Goal: Task Accomplishment & Management: Use online tool/utility

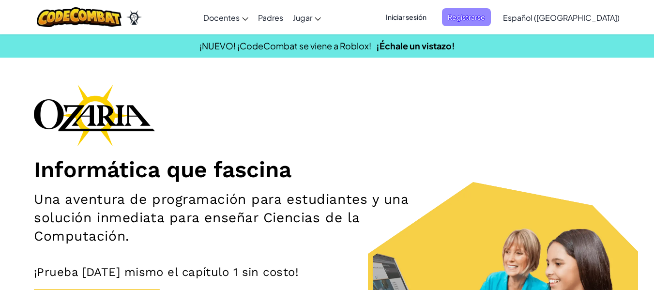
click at [476, 20] on span "Registrarse" at bounding box center [466, 17] width 49 height 18
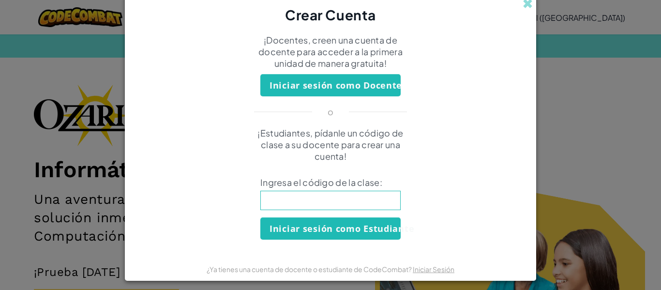
click at [330, 192] on input at bounding box center [330, 200] width 140 height 19
type input "MouthBreadDrop"
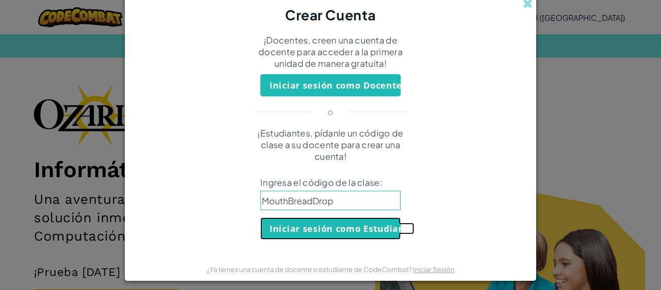
click at [333, 228] on button "Iniciar sesión como Estudiante" at bounding box center [330, 228] width 140 height 22
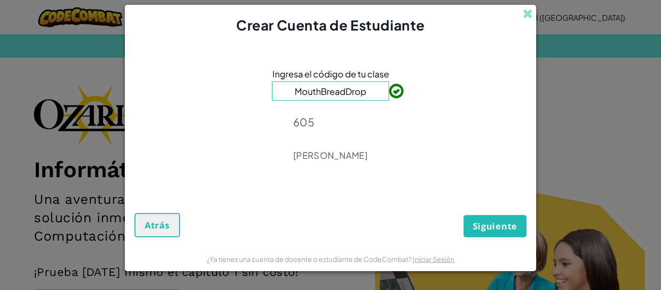
click at [368, 128] on p "605" at bounding box center [330, 122] width 75 height 14
click at [468, 226] on button "Siguiente" at bounding box center [495, 226] width 63 height 22
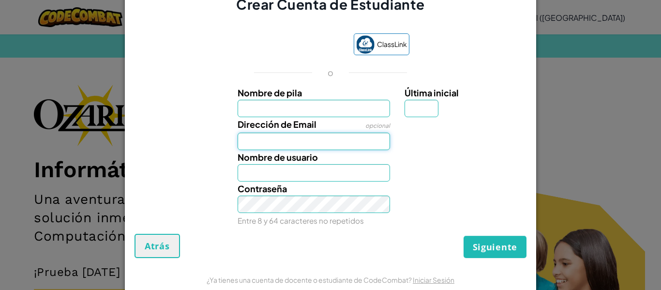
click at [336, 139] on input "Dirección de Email" at bounding box center [314, 141] width 153 height 17
click at [339, 112] on input "Nombre de pila" at bounding box center [314, 108] width 153 height 17
type input "Constanza"
click at [334, 144] on input "Dirección de Email" at bounding box center [314, 141] width 153 height 17
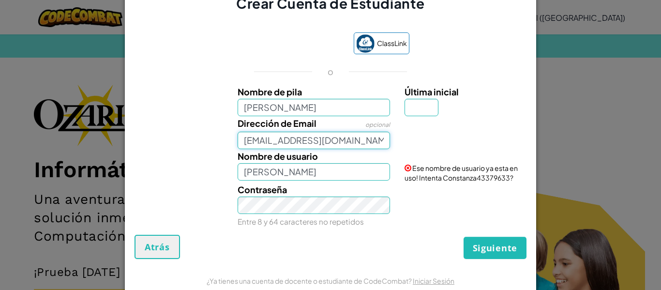
type input "AL07195223@tecmilenio.mx"
click at [309, 172] on input "Constanza" at bounding box center [314, 171] width 153 height 17
type input "ConstanzaGG"
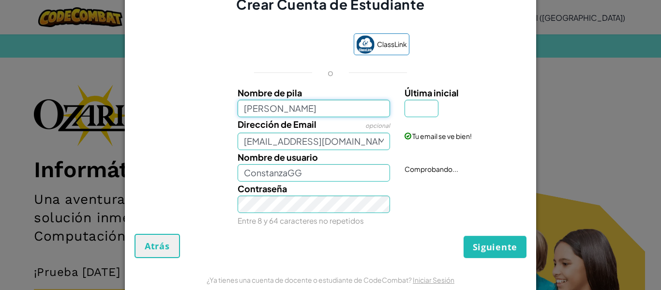
click at [307, 100] on input "Constanza" at bounding box center [314, 108] width 153 height 17
type input "Cons"
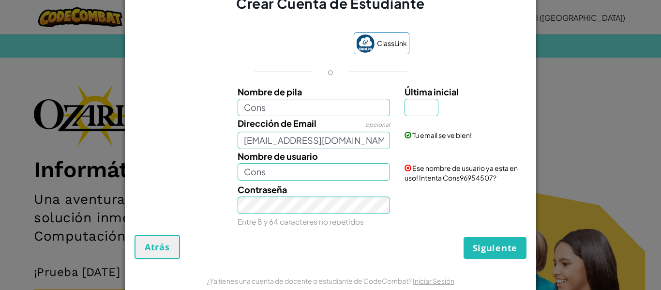
click at [306, 97] on label "Nombre de pila" at bounding box center [314, 92] width 153 height 14
click at [306, 99] on input "Cons" at bounding box center [314, 107] width 153 height 17
click at [305, 99] on input "Cons" at bounding box center [314, 107] width 153 height 17
type input "Cons747"
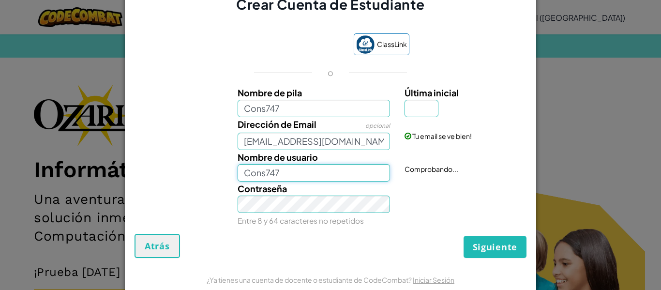
click at [280, 171] on input "Cons747" at bounding box center [314, 172] width 153 height 17
click at [310, 105] on input "Cons747" at bounding box center [314, 108] width 153 height 17
type input "Cons"
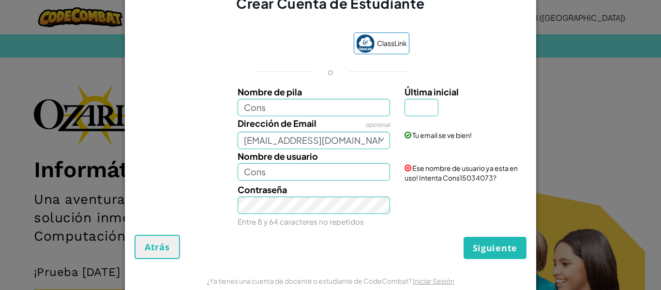
click at [300, 116] on label "Dirección de Email" at bounding box center [277, 123] width 79 height 14
click at [300, 132] on input "AL07195223@tecmilenio.mx" at bounding box center [314, 140] width 153 height 17
click at [301, 113] on input "Cons" at bounding box center [314, 107] width 153 height 17
type input "Cons747"
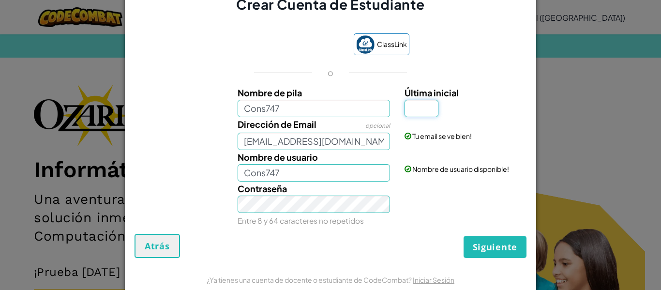
click at [422, 116] on input "Última inicial" at bounding box center [421, 108] width 34 height 17
type input "G"
type input "Cons747G"
click at [473, 252] on span "Siguiente" at bounding box center [495, 247] width 45 height 12
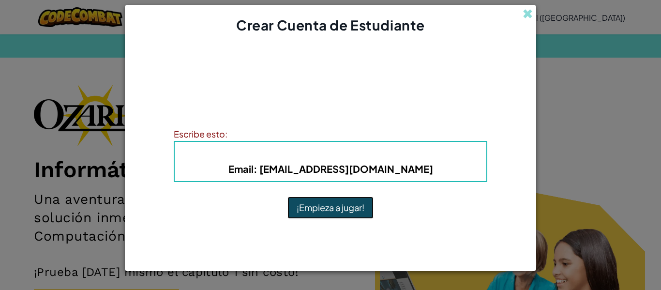
click at [353, 210] on button "¡Empieza a jugar!" at bounding box center [330, 207] width 86 height 22
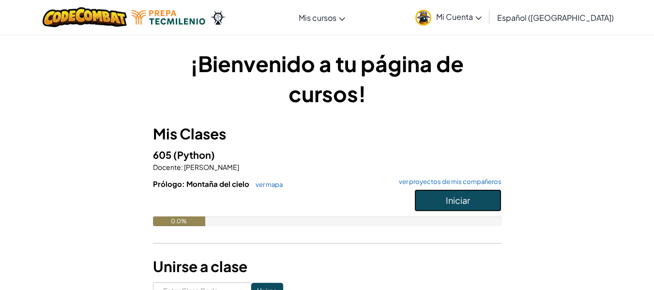
click at [450, 196] on span "Iniciar" at bounding box center [458, 200] width 24 height 11
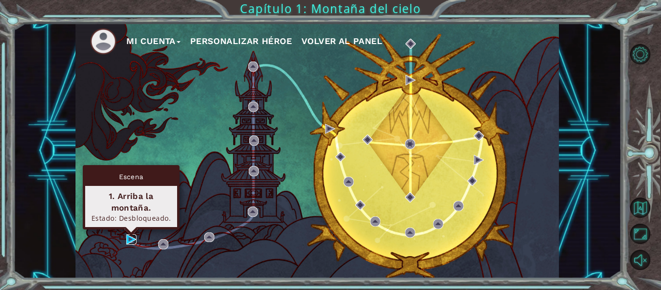
click at [134, 241] on img at bounding box center [131, 239] width 10 height 10
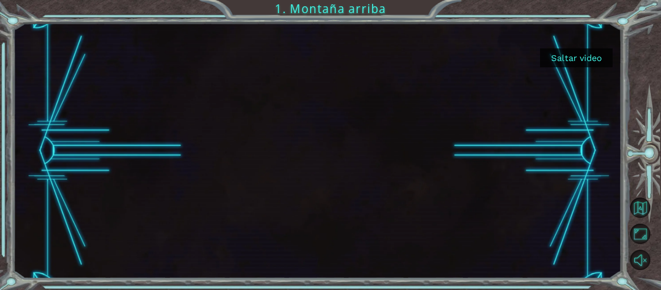
click at [561, 65] on button "Saltar video" at bounding box center [576, 57] width 73 height 19
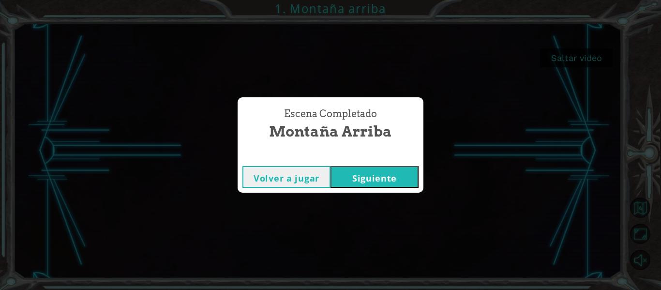
click at [375, 168] on button "Siguiente" at bounding box center [374, 177] width 88 height 22
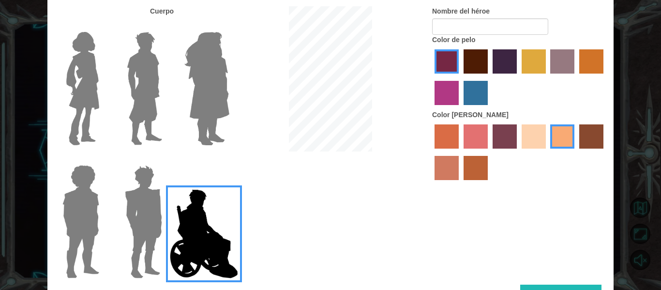
click at [74, 77] on img at bounding box center [82, 88] width 41 height 121
click at [103, 26] on input "Hero Connie" at bounding box center [103, 26] width 0 height 0
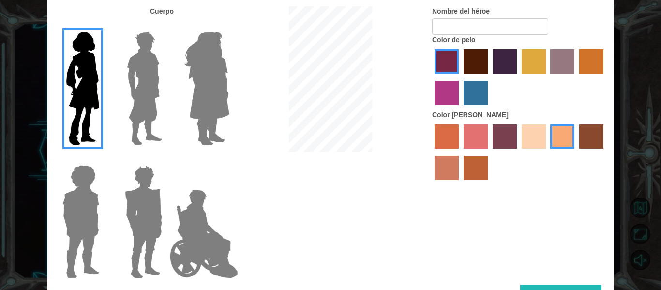
click at [200, 74] on img at bounding box center [206, 88] width 53 height 121
click at [229, 26] on input "Hero Amethyst" at bounding box center [229, 26] width 0 height 0
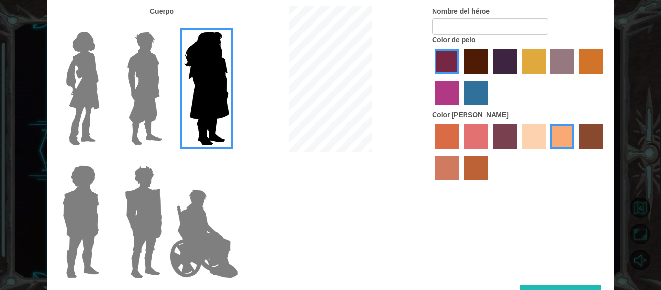
click at [149, 187] on img at bounding box center [143, 221] width 45 height 121
click at [166, 159] on input "Hero Garnet" at bounding box center [166, 159] width 0 height 0
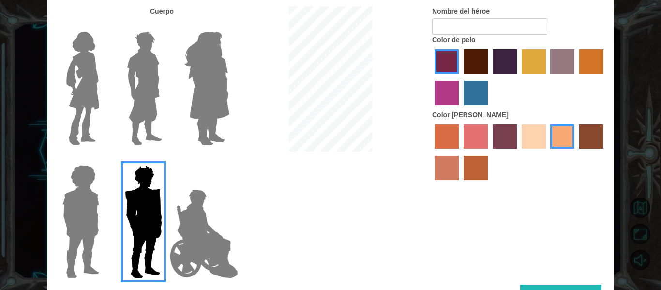
click at [67, 186] on img at bounding box center [81, 221] width 45 height 121
click at [103, 159] on input "Hero Steven" at bounding box center [103, 159] width 0 height 0
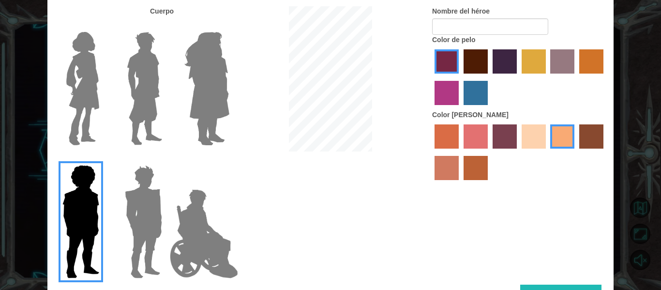
click at [204, 217] on img at bounding box center [204, 233] width 76 height 97
click at [229, 159] on input "Hero Jamie" at bounding box center [229, 159] width 0 height 0
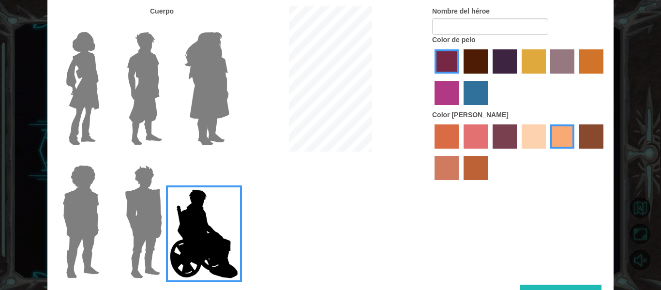
click at [151, 107] on img at bounding box center [144, 88] width 43 height 121
click at [166, 26] on input "Hero Lars" at bounding box center [166, 26] width 0 height 0
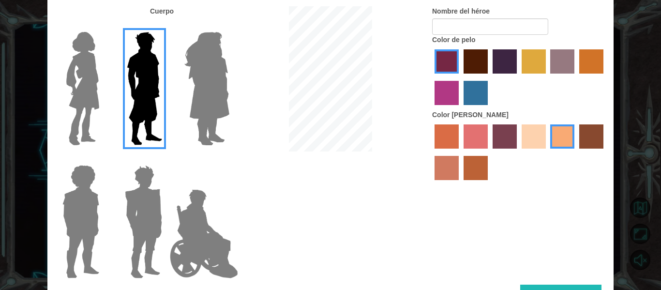
click at [203, 209] on img at bounding box center [204, 233] width 76 height 97
click at [229, 159] on input "Hero Jamie" at bounding box center [229, 159] width 0 height 0
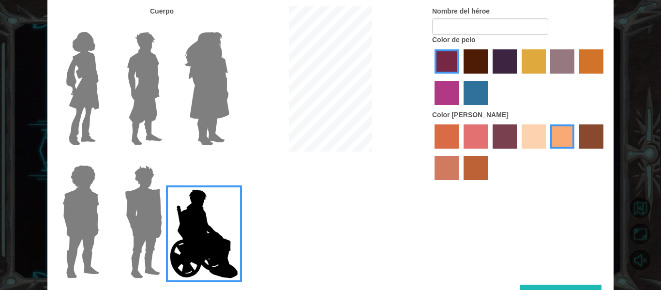
click at [504, 51] on label "hot purple hair color" at bounding box center [505, 61] width 24 height 24
click at [489, 77] on input "hot purple hair color" at bounding box center [489, 77] width 0 height 0
click at [488, 86] on div at bounding box center [519, 78] width 174 height 63
click at [482, 90] on label "lachmara hair color" at bounding box center [476, 93] width 24 height 24
click at [460, 108] on input "lachmara hair color" at bounding box center [460, 108] width 0 height 0
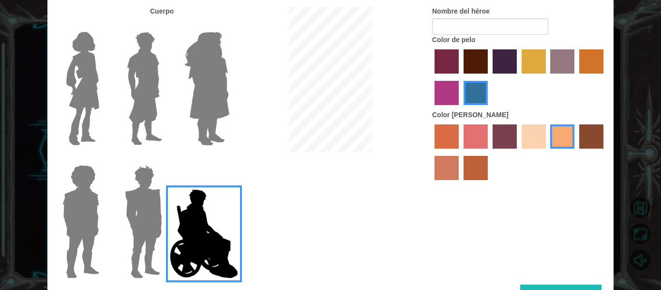
click at [210, 93] on img at bounding box center [206, 88] width 53 height 121
click at [229, 26] on input "Hero Amethyst" at bounding box center [229, 26] width 0 height 0
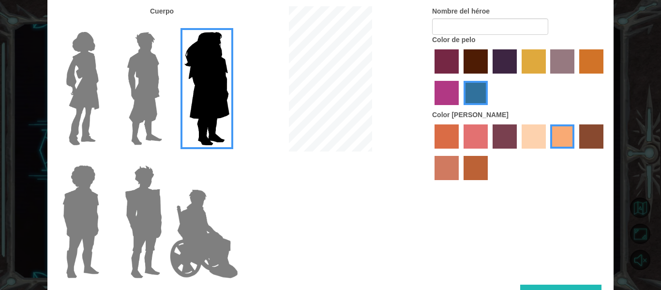
click at [323, 223] on div "Cuerpo Nombre del héroe Color de pelo Color de piel" at bounding box center [330, 145] width 566 height 278
click at [301, 225] on div "Cuerpo Nombre del héroe Color de pelo Color de piel" at bounding box center [330, 145] width 566 height 278
click at [190, 238] on img at bounding box center [204, 233] width 76 height 97
click at [229, 159] on input "Hero Jamie" at bounding box center [229, 159] width 0 height 0
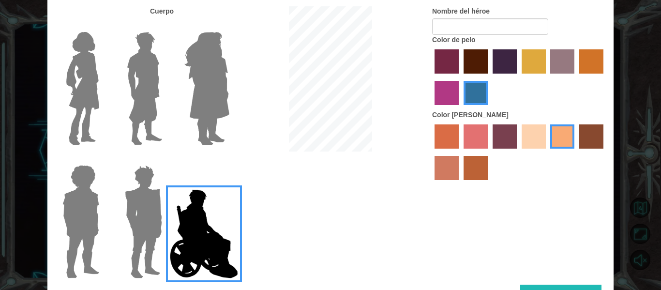
click at [150, 215] on img at bounding box center [143, 221] width 45 height 121
click at [166, 159] on input "Hero Garnet" at bounding box center [166, 159] width 0 height 0
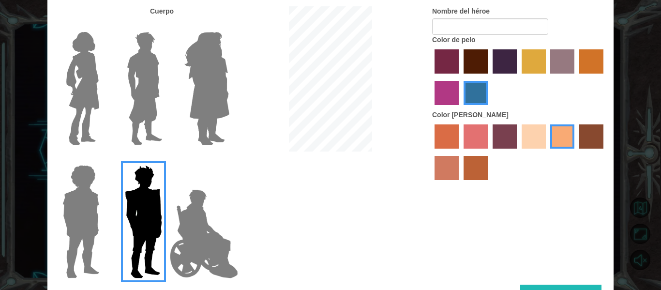
click at [52, 202] on div at bounding box center [78, 217] width 63 height 133
click at [90, 213] on img at bounding box center [81, 221] width 45 height 121
click at [103, 159] on input "Hero Steven" at bounding box center [103, 159] width 0 height 0
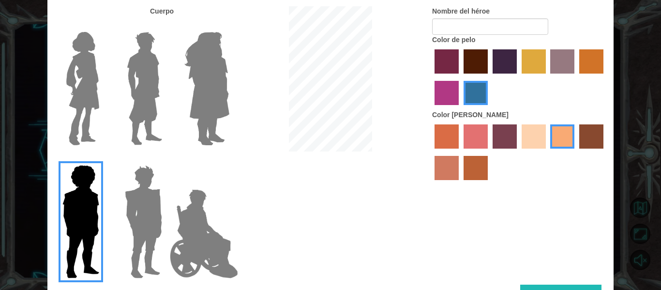
click at [175, 58] on div at bounding box center [204, 84] width 63 height 133
click at [207, 65] on img at bounding box center [206, 88] width 53 height 121
click at [229, 26] on input "Hero Amethyst" at bounding box center [229, 26] width 0 height 0
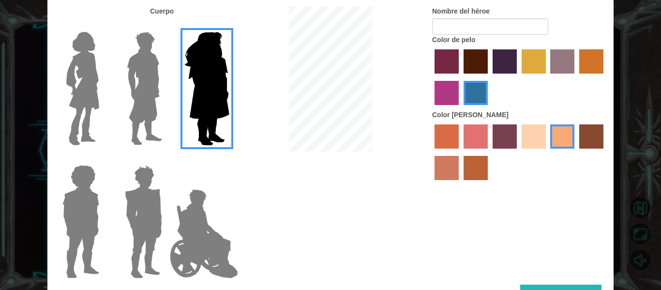
click at [178, 64] on div at bounding box center [204, 84] width 63 height 133
click at [162, 66] on img at bounding box center [144, 88] width 43 height 121
click at [166, 26] on input "Hero Lars" at bounding box center [166, 26] width 0 height 0
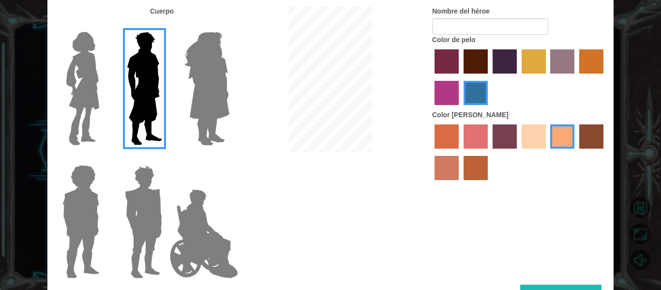
click at [185, 219] on img at bounding box center [204, 233] width 76 height 97
click at [229, 159] on input "Hero Jamie" at bounding box center [229, 159] width 0 height 0
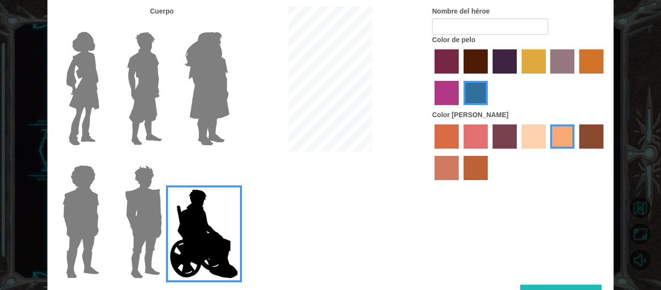
click at [72, 93] on img at bounding box center [82, 88] width 41 height 121
click at [103, 26] on input "Hero Connie" at bounding box center [103, 26] width 0 height 0
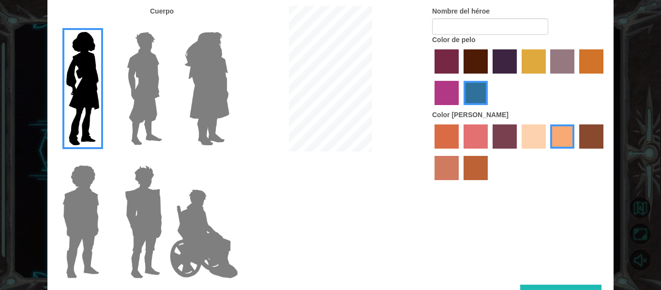
click at [525, 68] on label "tulip tree hair color" at bounding box center [534, 61] width 24 height 24
click at [518, 77] on input "tulip tree hair color" at bounding box center [518, 77] width 0 height 0
click at [466, 62] on label "maroon hair color" at bounding box center [476, 61] width 24 height 24
click at [460, 77] on input "maroon hair color" at bounding box center [460, 77] width 0 height 0
click at [446, 103] on label "medium red violet hair color" at bounding box center [446, 93] width 24 height 24
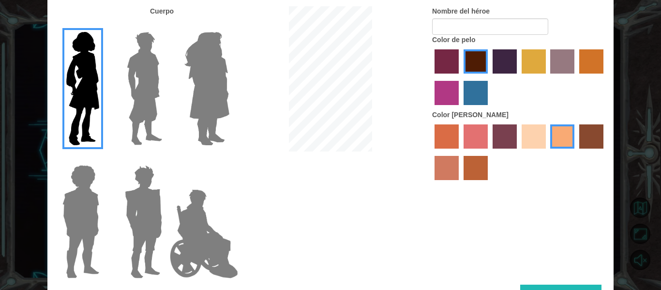
click at [605, 77] on input "medium red violet hair color" at bounding box center [605, 77] width 0 height 0
click at [600, 66] on label "gold drop hair color" at bounding box center [591, 61] width 24 height 24
click at [576, 77] on input "gold drop hair color" at bounding box center [576, 77] width 0 height 0
click at [539, 131] on label "sandy beach skin color" at bounding box center [534, 136] width 24 height 24
click at [518, 152] on input "sandy beach skin color" at bounding box center [518, 152] width 0 height 0
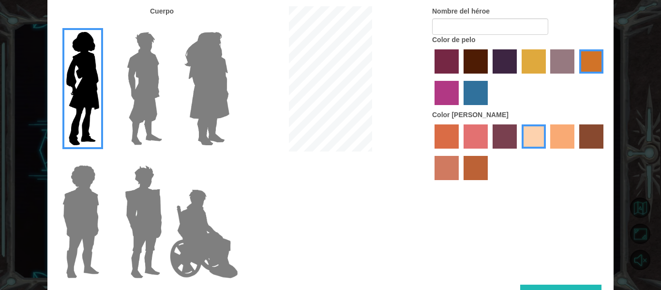
click at [402, 268] on div "Cuerpo Nombre del héroe Color de pelo Color de piel" at bounding box center [330, 145] width 566 height 278
click at [404, 273] on div "Cuerpo Nombre del héroe Color de pelo Color de piel" at bounding box center [330, 145] width 566 height 278
drag, startPoint x: 660, startPoint y: 166, endPoint x: 659, endPoint y: 199, distance: 32.5
click at [659, 199] on div "Personaliza a tu héroe Cuerpo Nombre del héroe Color de pelo Color de piel Listo" at bounding box center [330, 145] width 661 height 290
drag, startPoint x: 611, startPoint y: 186, endPoint x: 610, endPoint y: 196, distance: 10.2
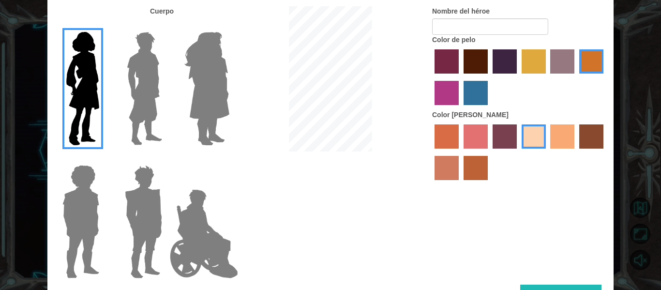
click at [610, 196] on div "Cuerpo Nombre del héroe Color de pelo Color de piel" at bounding box center [330, 145] width 566 height 278
drag, startPoint x: 377, startPoint y: 190, endPoint x: 375, endPoint y: 209, distance: 19.0
click at [375, 209] on div "Cuerpo Nombre del héroe Color de pelo Color de piel" at bounding box center [330, 145] width 566 height 278
click at [544, 186] on div "Cuerpo Nombre del héroe Color de pelo Color de piel" at bounding box center [330, 145] width 566 height 278
click at [505, 26] on input "Nombre del héroe" at bounding box center [490, 26] width 116 height 16
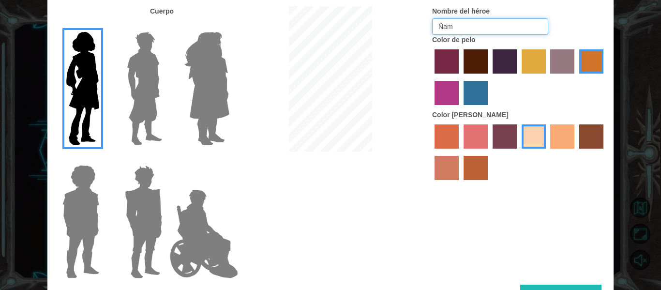
type input "Ñam"
click at [569, 287] on button "Listo" at bounding box center [560, 296] width 81 height 22
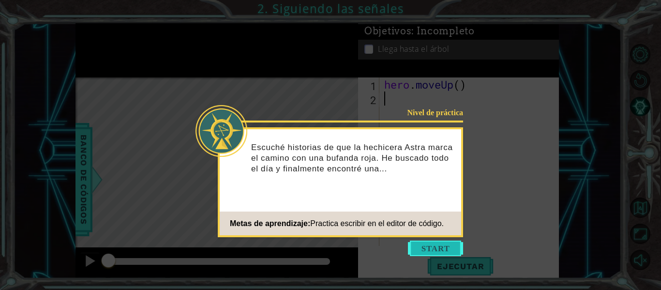
click at [421, 244] on button "Start" at bounding box center [435, 247] width 55 height 15
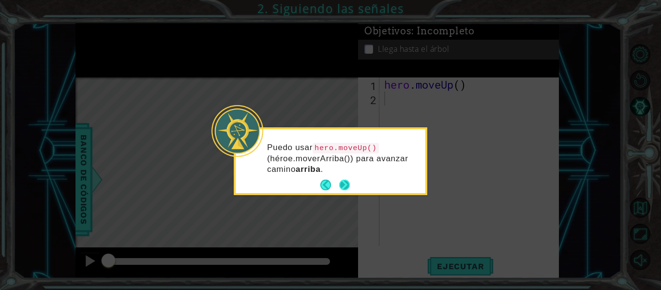
click at [345, 187] on button "Next" at bounding box center [344, 185] width 11 height 11
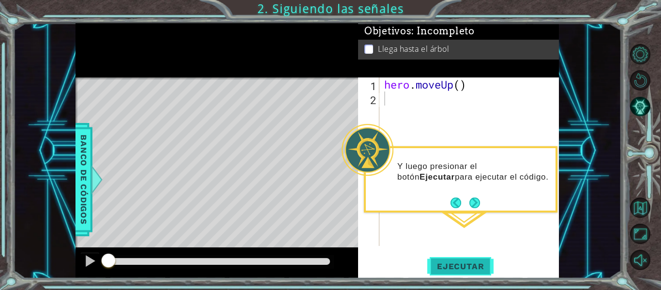
click at [473, 265] on span "Ejecutar" at bounding box center [460, 266] width 66 height 10
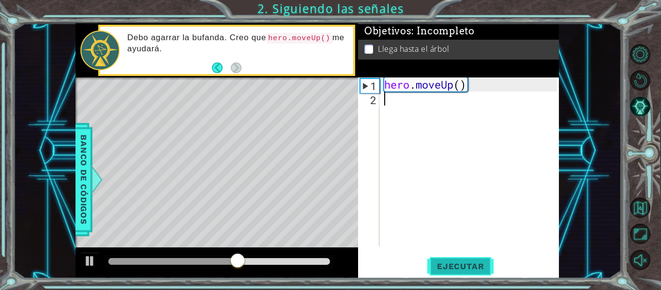
click at [445, 258] on button "Ejecutar" at bounding box center [460, 266] width 66 height 20
click at [451, 269] on span "Ejecutar" at bounding box center [460, 266] width 66 height 10
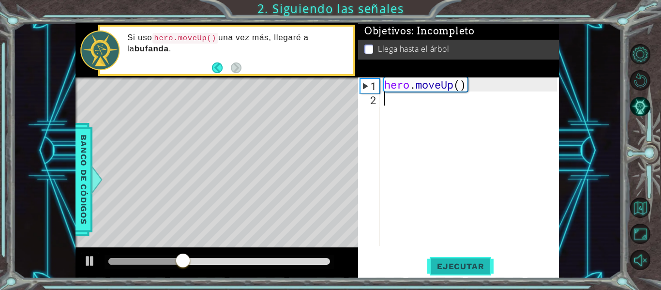
click at [451, 269] on span "Ejecutar" at bounding box center [460, 266] width 66 height 10
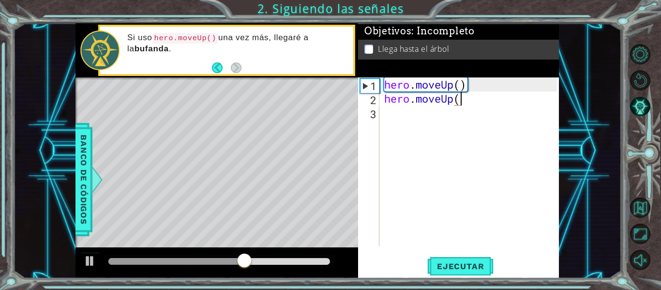
scroll to position [0, 3]
type textarea "hero.moveUp()"
click at [467, 264] on span "Ejecutar" at bounding box center [460, 266] width 66 height 10
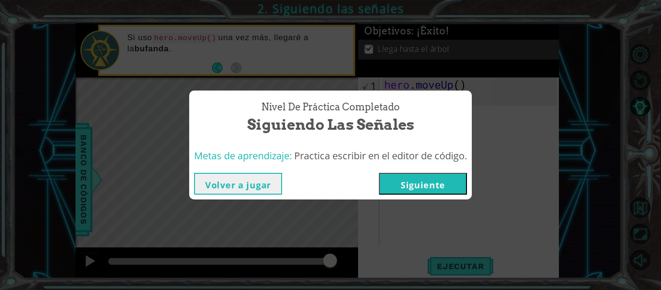
click at [449, 177] on button "Siguiente" at bounding box center [423, 184] width 88 height 22
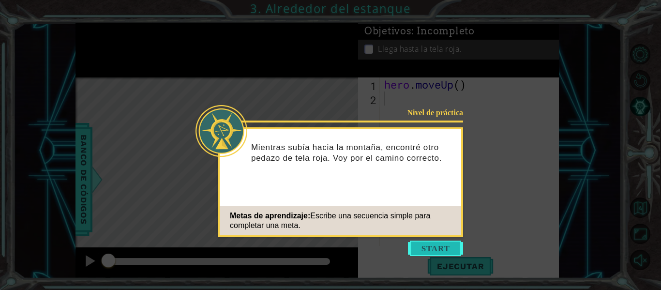
click at [435, 245] on button "Start" at bounding box center [435, 247] width 55 height 15
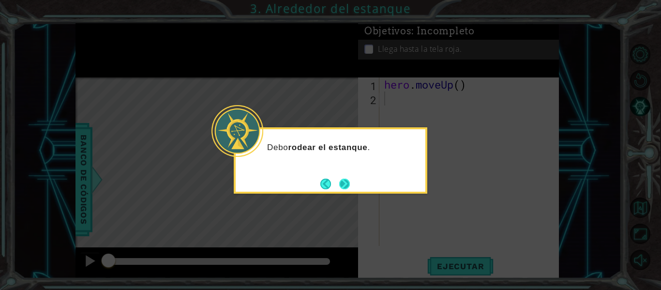
click at [345, 184] on button "Next" at bounding box center [345, 184] width 14 height 14
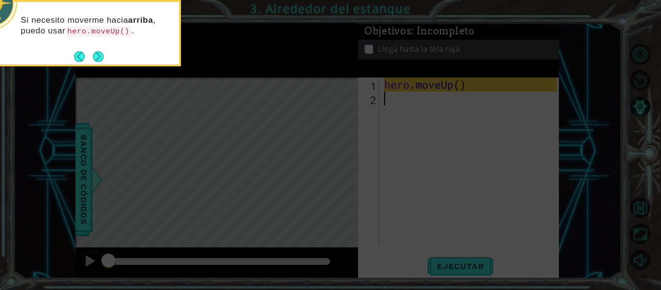
click at [103, 58] on button "Next" at bounding box center [98, 56] width 11 height 11
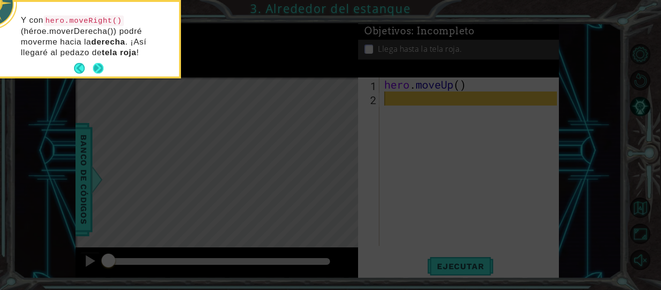
click at [101, 63] on button "Next" at bounding box center [98, 68] width 12 height 12
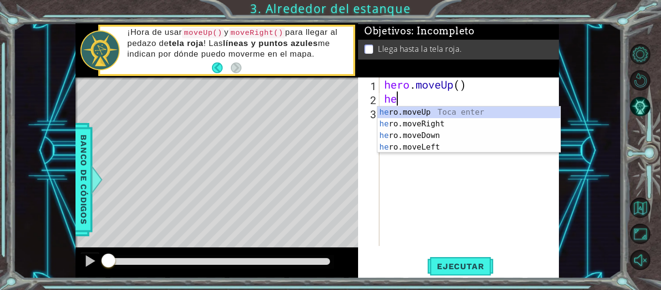
type textarea "hero"
click at [437, 115] on div "hero .moveUp Toca enter hero .moveRight Toca enter hero .moveDown Toca enter he…" at bounding box center [468, 141] width 183 height 70
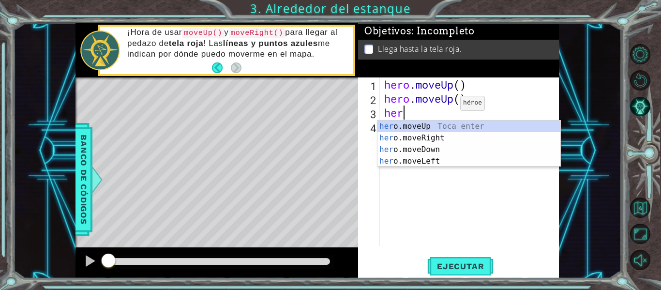
type textarea "hero"
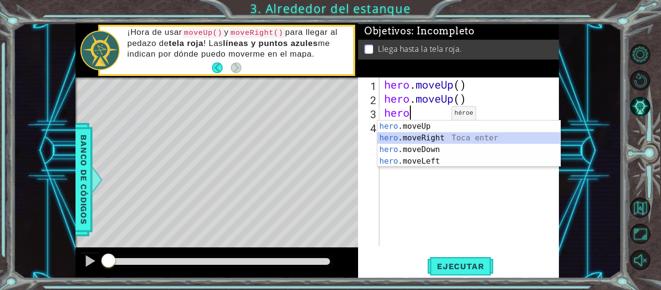
click at [436, 136] on div "hero .moveUp Toca enter hero .moveRight Toca enter hero .moveDown Toca enter he…" at bounding box center [468, 155] width 183 height 70
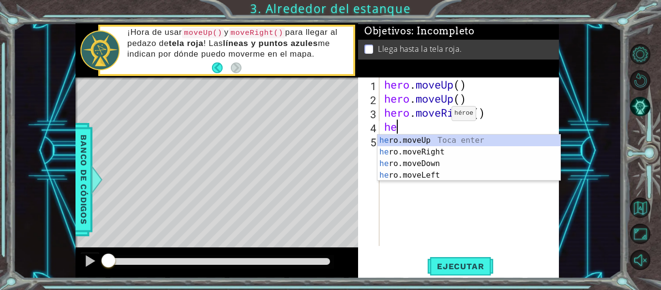
type textarea "hero"
click at [431, 139] on div "hero .moveUp Toca enter hero .moveRight Toca enter hero .moveDown Toca enter he…" at bounding box center [468, 170] width 183 height 70
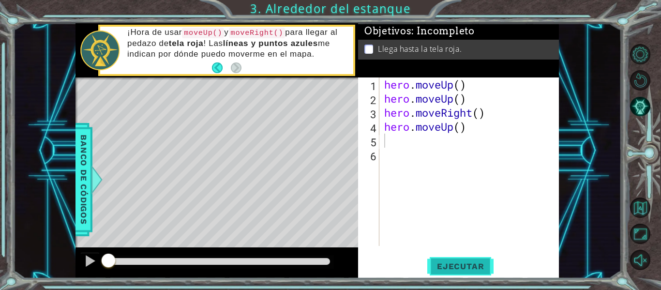
click at [468, 260] on button "Ejecutar" at bounding box center [460, 266] width 66 height 20
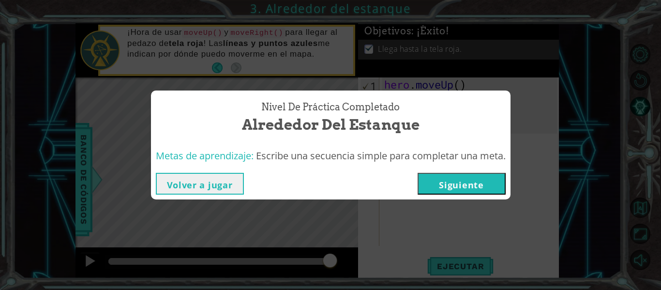
click at [461, 186] on button "Siguiente" at bounding box center [462, 184] width 88 height 22
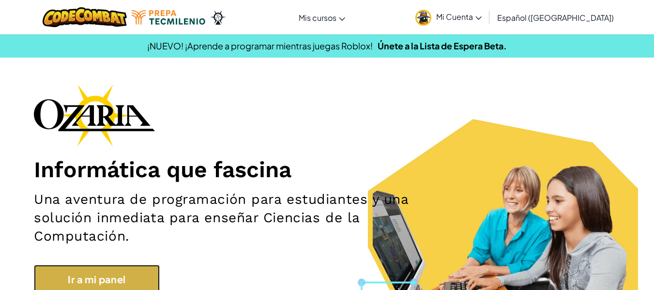
click at [160, 273] on link "Ir a mi panel" at bounding box center [97, 279] width 126 height 29
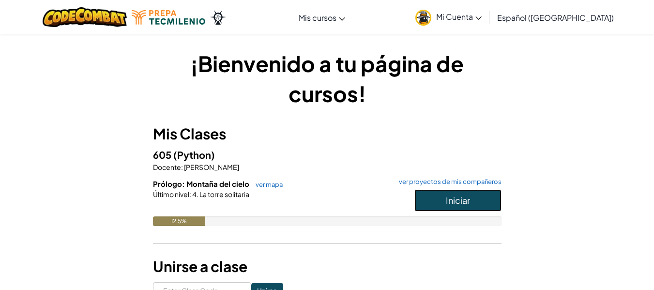
click at [446, 200] on span "Iniciar" at bounding box center [458, 200] width 24 height 11
